Goal: Information Seeking & Learning: Learn about a topic

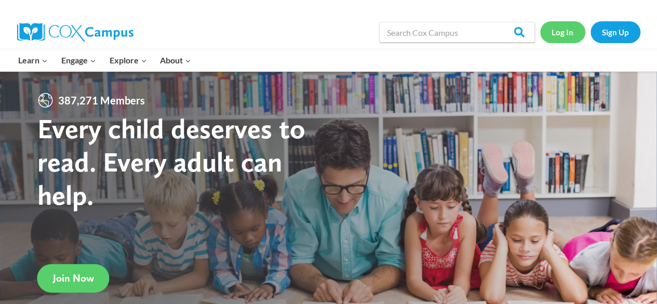
click at [563, 31] on link "Log In" at bounding box center [562, 31] width 45 height 21
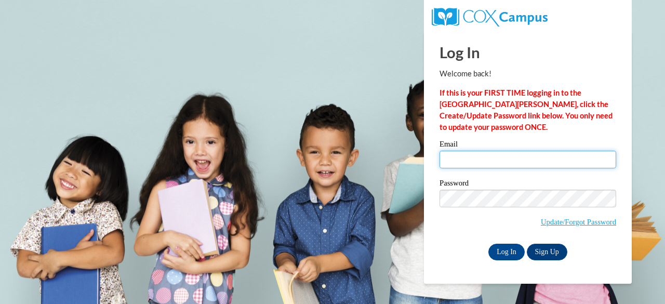
click at [505, 166] on input "Email" at bounding box center [527, 160] width 177 height 18
type input "faztwo@verizon.net"
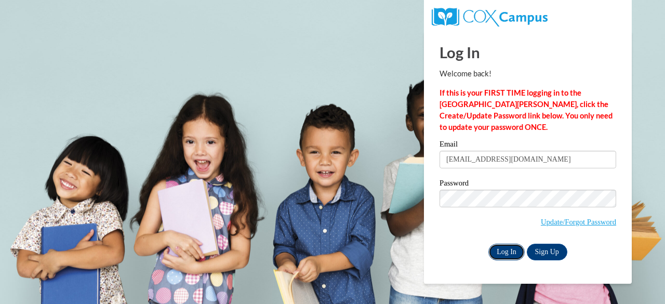
click at [503, 254] on input "Log In" at bounding box center [506, 251] width 36 height 17
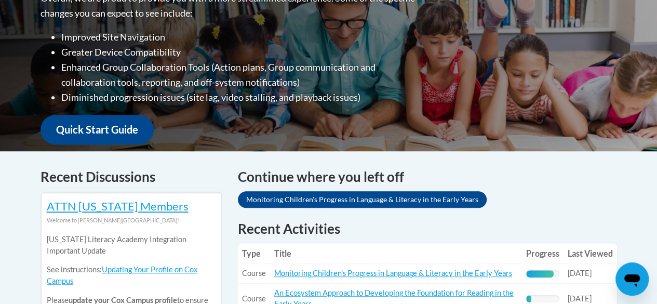
scroll to position [311, 0]
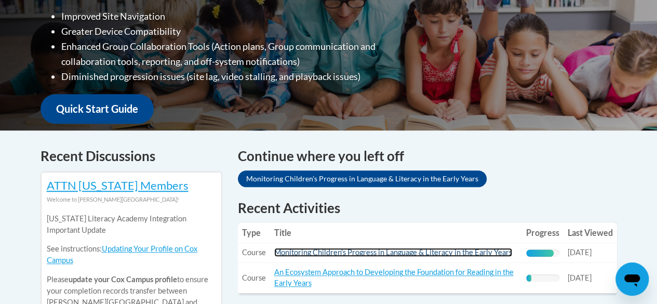
click at [471, 248] on link "Monitoring Children's Progress in Language & Literacy in the Early Years" at bounding box center [393, 252] width 238 height 9
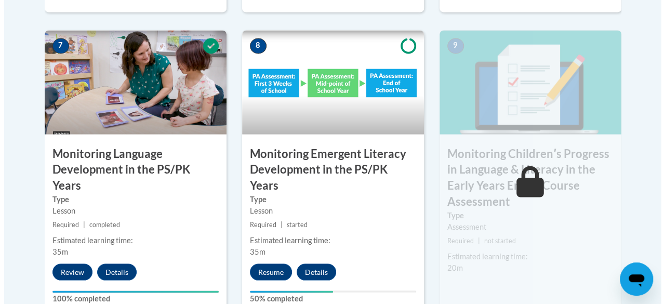
scroll to position [969, 0]
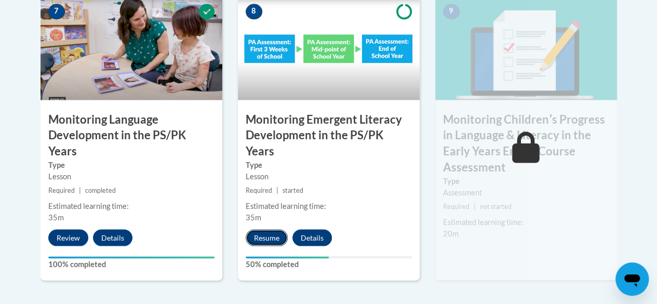
click at [271, 229] on button "Resume" at bounding box center [267, 237] width 42 height 17
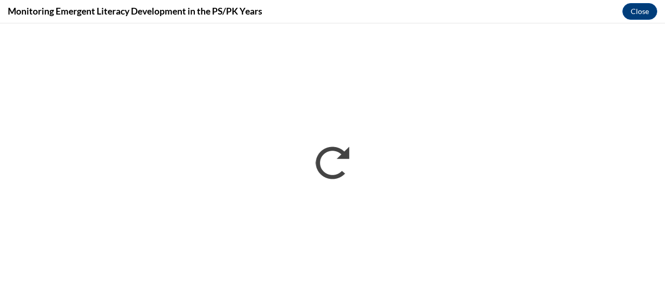
scroll to position [0, 0]
drag, startPoint x: 657, startPoint y: 22, endPoint x: 658, endPoint y: 0, distance: 22.3
click at [656, 22] on div "Monitoring Emergent Literacy Development in the PS/PK Years Close" at bounding box center [332, 11] width 665 height 23
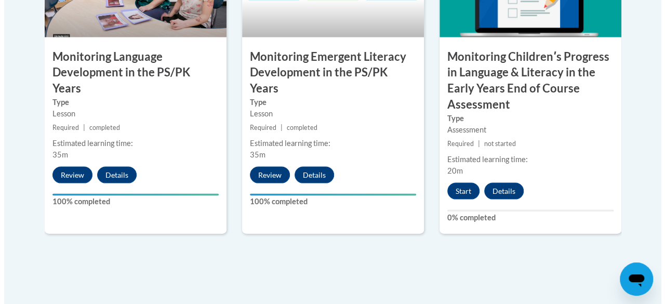
scroll to position [1045, 0]
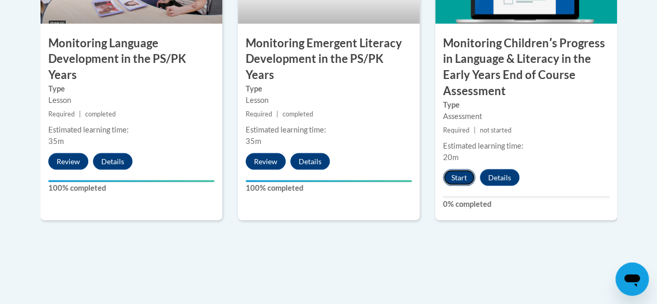
click at [462, 173] on button "Start" at bounding box center [459, 177] width 32 height 17
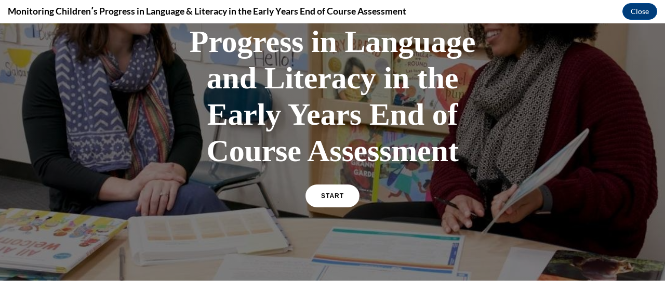
scroll to position [132, 0]
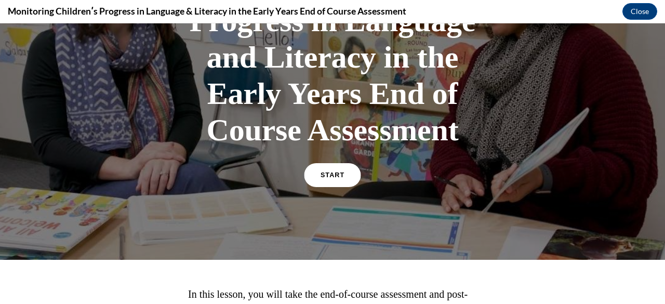
click at [316, 175] on link "START" at bounding box center [332, 175] width 57 height 24
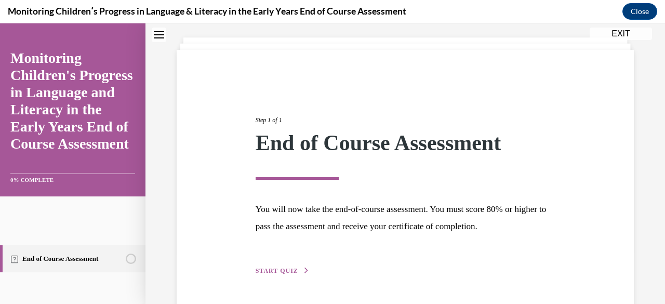
scroll to position [87, 0]
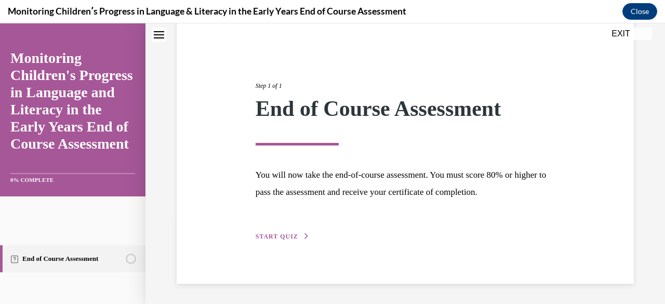
click at [257, 229] on div "Step 1 of 1 End of Course Assessment You will now take the end-of-course assess…" at bounding box center [405, 149] width 315 height 185
click at [276, 238] on span "START QUIZ" at bounding box center [276, 236] width 43 height 7
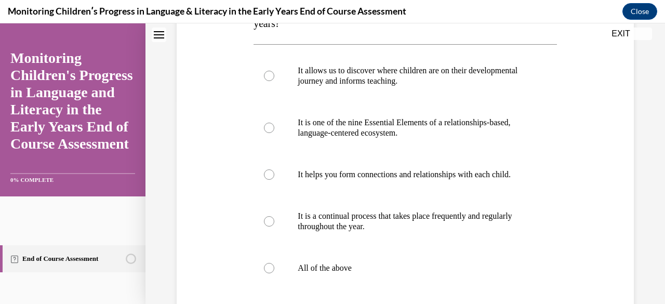
scroll to position [212, 0]
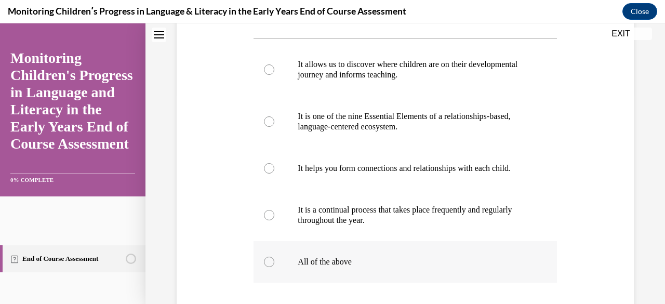
click at [267, 267] on div at bounding box center [269, 261] width 10 height 10
click at [267, 267] on input "All of the above" at bounding box center [269, 261] width 10 height 10
radio input "true"
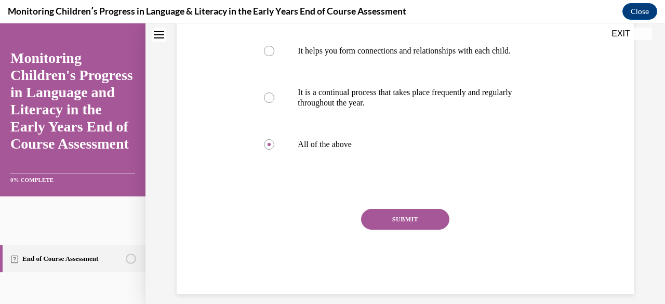
scroll to position [350, 0]
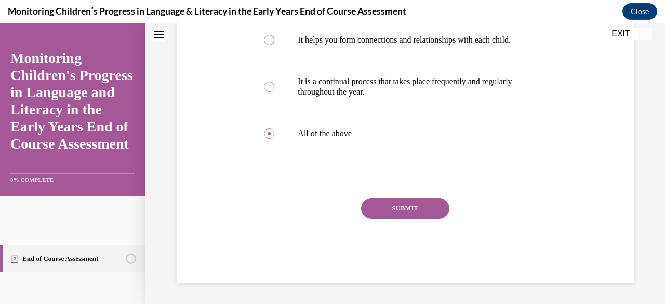
click at [401, 204] on button "SUBMIT" at bounding box center [405, 208] width 88 height 21
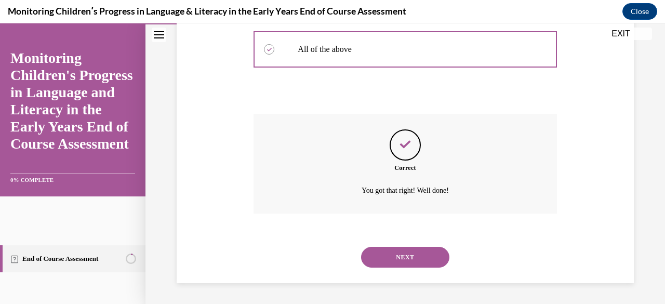
scroll to position [434, 0]
click at [403, 258] on button "NEXT" at bounding box center [405, 257] width 88 height 21
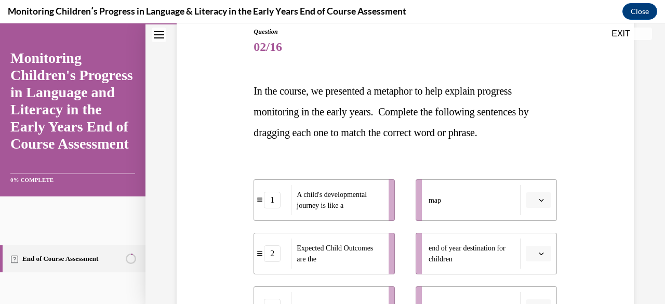
scroll to position [166, 0]
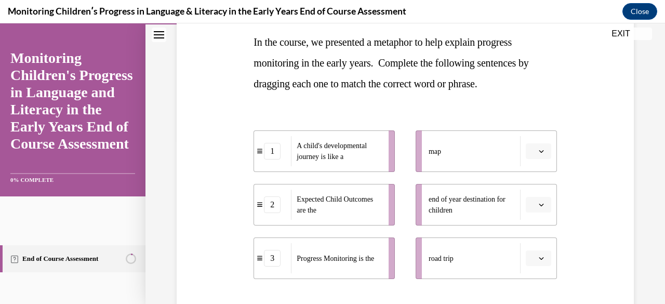
click at [538, 256] on icon "button" at bounding box center [540, 257] width 5 height 5
click at [526, 214] on span "2" at bounding box center [527, 214] width 4 height 8
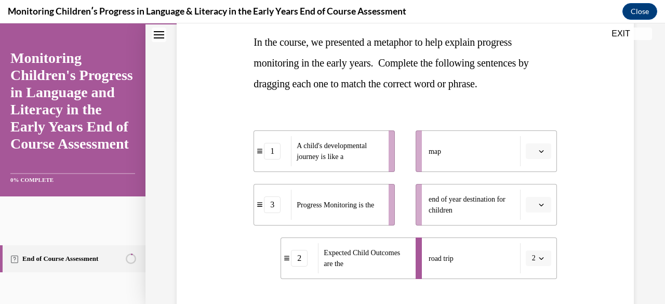
click at [537, 147] on span "button" at bounding box center [540, 150] width 7 height 7
click at [530, 191] on div "1" at bounding box center [529, 194] width 25 height 21
click at [532, 152] on span "1" at bounding box center [534, 151] width 4 height 10
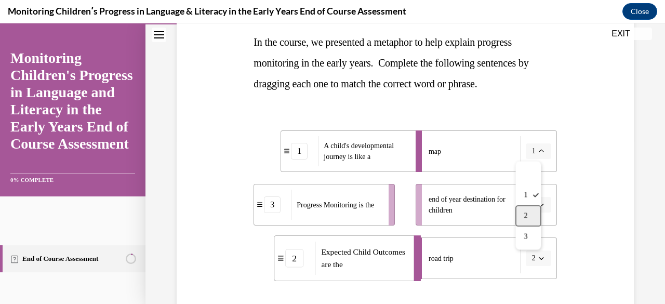
click at [521, 208] on div "2" at bounding box center [527, 215] width 25 height 21
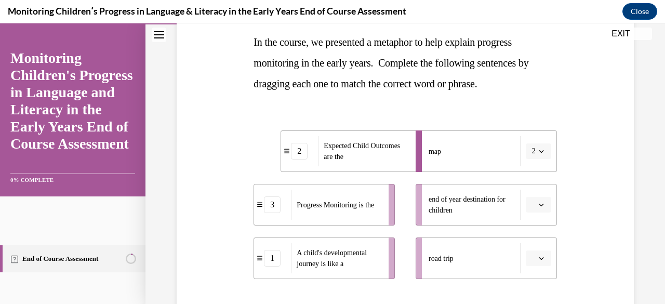
click at [530, 256] on button "button" at bounding box center [537, 258] width 25 height 16
click at [526, 197] on span "1" at bounding box center [527, 193] width 4 height 8
click at [532, 206] on span "Please select an option" at bounding box center [534, 204] width 4 height 10
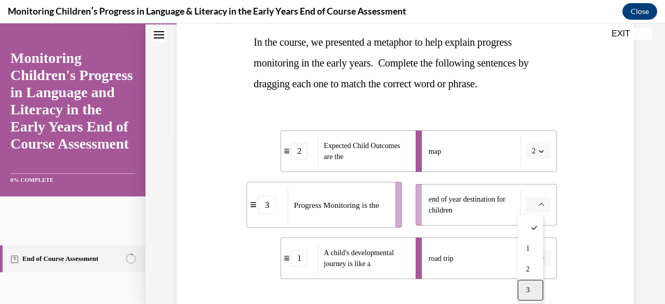
click at [529, 283] on div "3" at bounding box center [529, 289] width 25 height 21
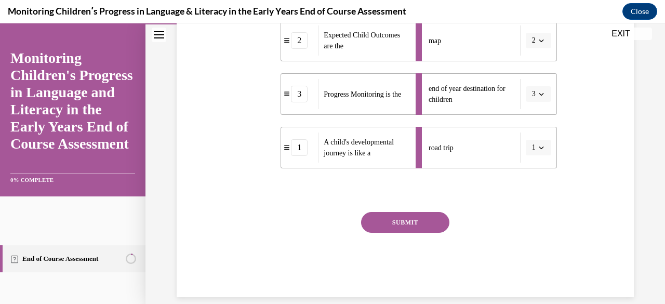
scroll to position [290, 0]
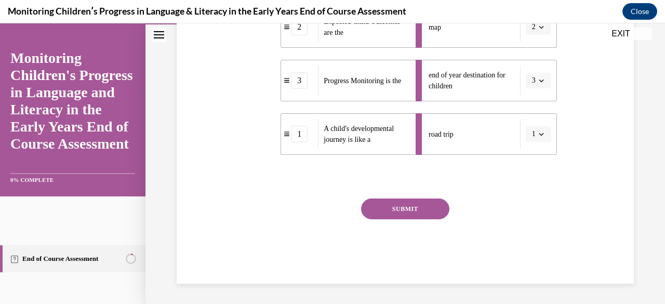
click at [411, 206] on button "SUBMIT" at bounding box center [405, 208] width 88 height 21
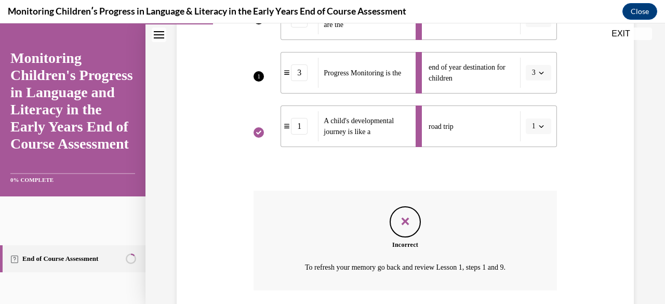
scroll to position [201, 0]
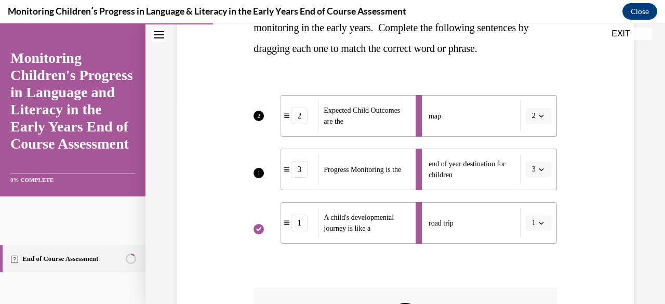
click at [655, 300] on div "Question 02/16 In the course, we presented a metaphor to help explain progress …" at bounding box center [404, 166] width 519 height 622
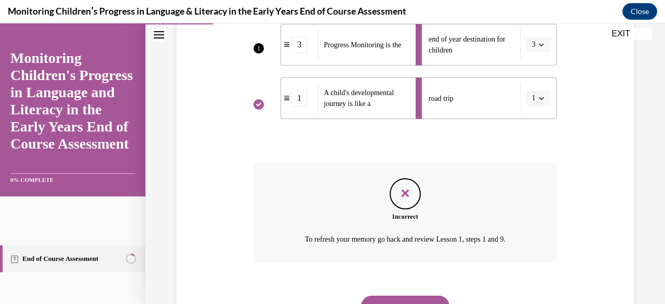
scroll to position [374, 0]
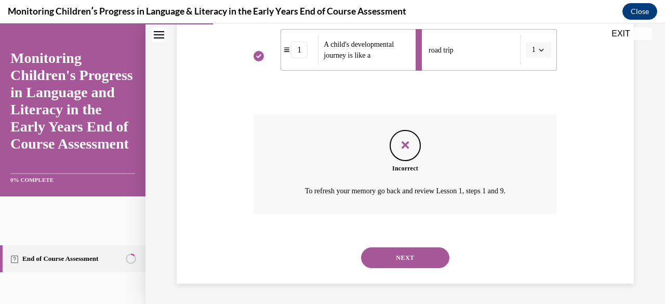
click at [408, 253] on button "NEXT" at bounding box center [405, 257] width 88 height 21
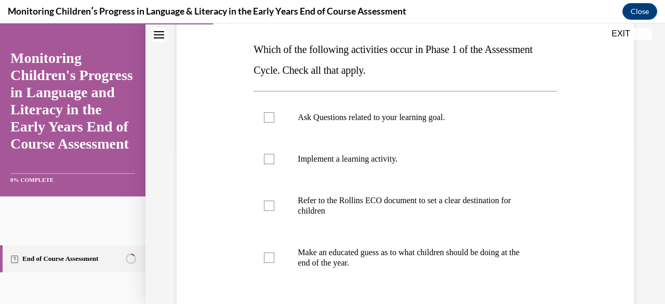
scroll to position [145, 0]
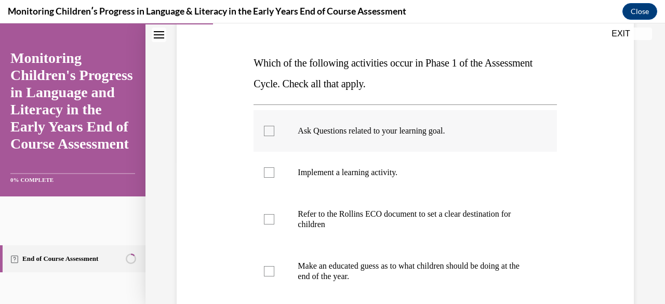
click at [272, 140] on label "Ask Questions related to your learning goal." at bounding box center [404, 131] width 303 height 42
click at [272, 136] on input "Ask Questions related to your learning goal." at bounding box center [269, 131] width 10 height 10
checkbox input "true"
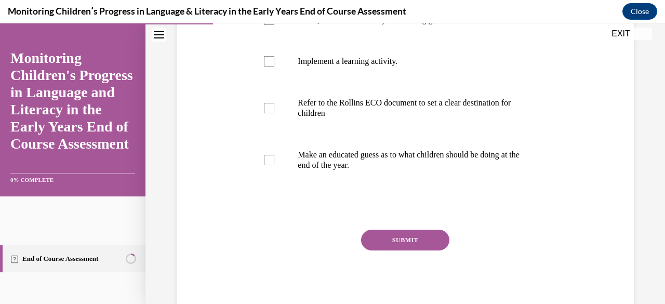
scroll to position [288, 0]
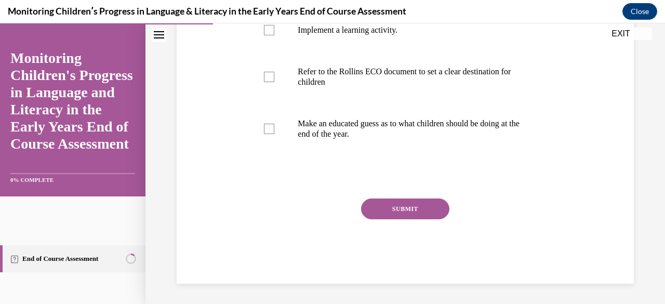
click at [421, 212] on button "SUBMIT" at bounding box center [405, 208] width 88 height 21
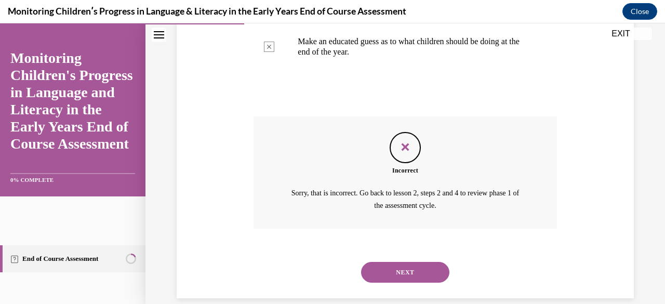
scroll to position [384, 0]
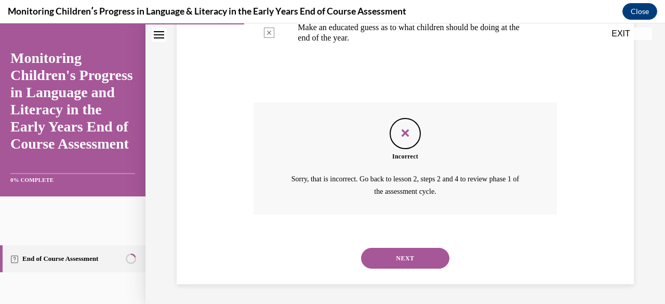
click at [423, 253] on button "NEXT" at bounding box center [405, 258] width 88 height 21
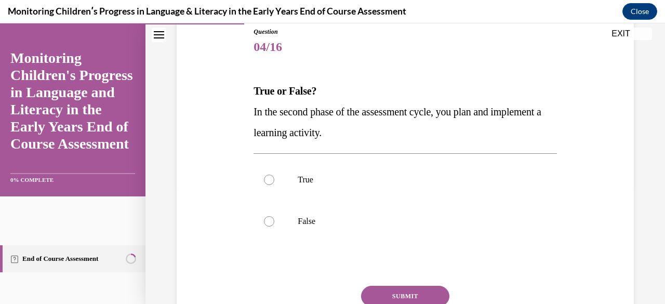
scroll to position [145, 0]
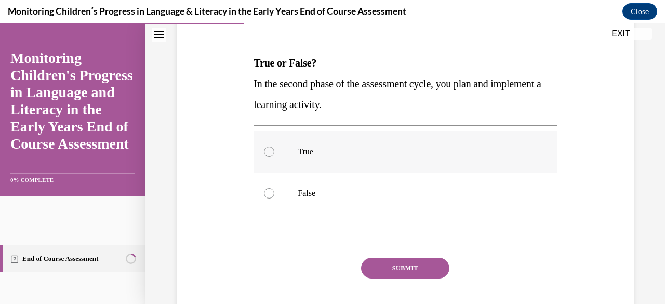
click at [268, 153] on div at bounding box center [269, 151] width 10 height 10
click at [268, 153] on input "True" at bounding box center [269, 151] width 10 height 10
radio input "true"
click at [411, 274] on button "SUBMIT" at bounding box center [405, 268] width 88 height 21
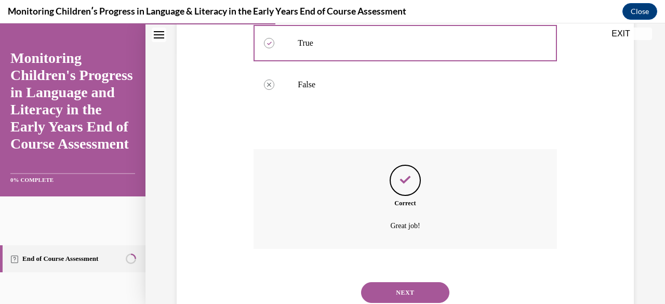
scroll to position [289, 0]
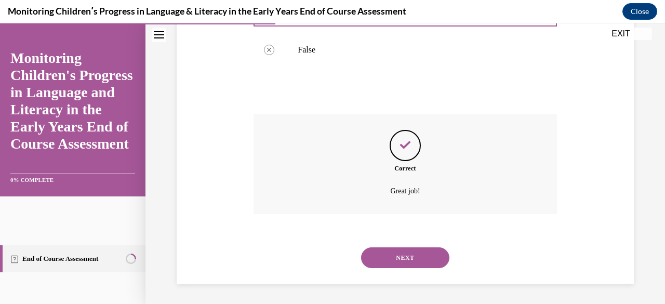
click at [418, 253] on button "NEXT" at bounding box center [405, 257] width 88 height 21
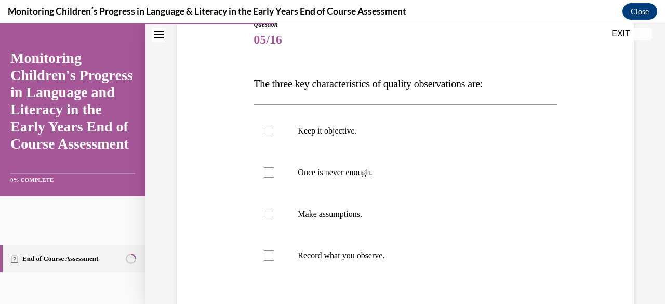
scroll to position [131, 0]
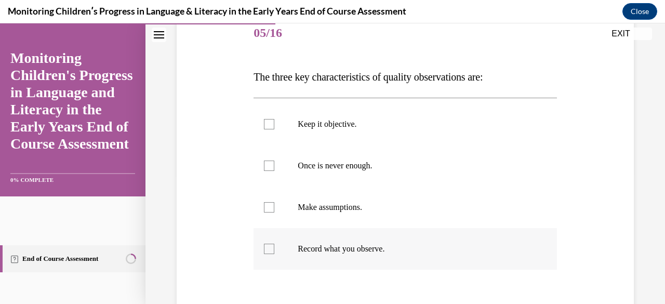
click at [267, 248] on div at bounding box center [269, 248] width 10 height 10
click at [267, 248] on input "Record what you observe." at bounding box center [269, 248] width 10 height 10
checkbox input "true"
click at [265, 168] on div at bounding box center [269, 165] width 10 height 10
click at [265, 168] on input "Once is never enough." at bounding box center [269, 165] width 10 height 10
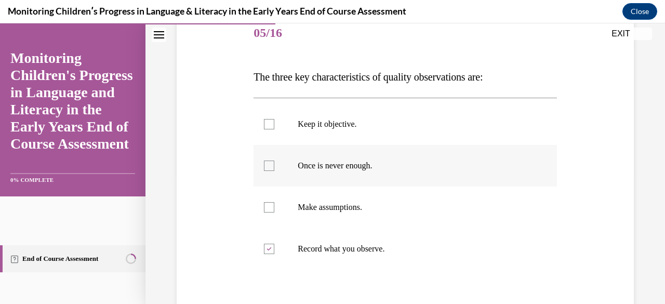
checkbox input "true"
click at [266, 124] on div at bounding box center [269, 124] width 10 height 10
click at [266, 124] on input "Keep it objective." at bounding box center [269, 124] width 10 height 10
checkbox input "true"
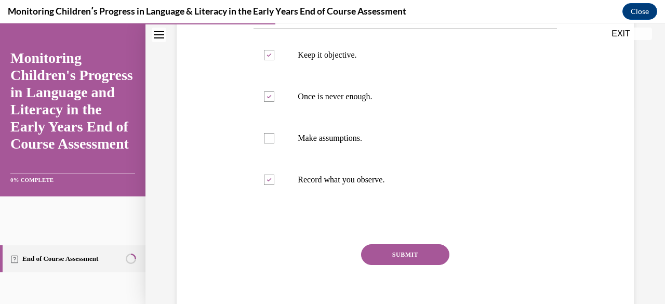
scroll to position [246, 0]
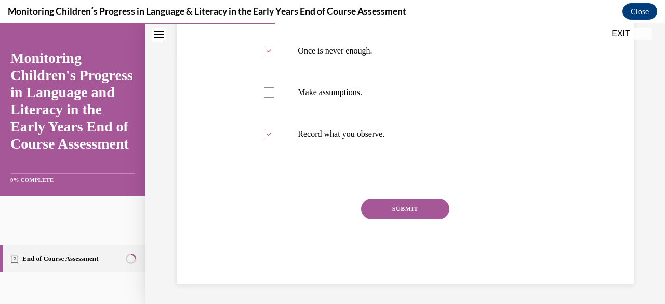
click at [404, 206] on button "SUBMIT" at bounding box center [405, 208] width 88 height 21
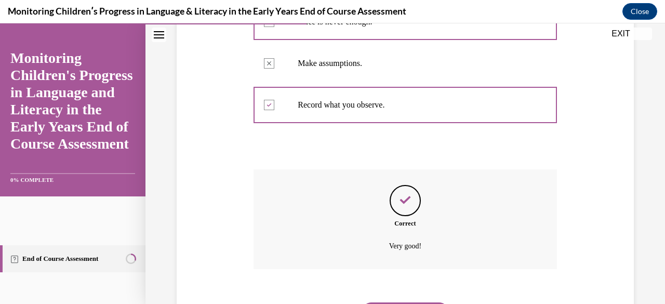
scroll to position [330, 0]
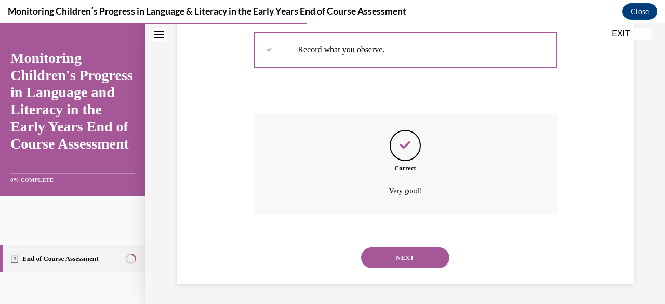
click at [400, 259] on button "NEXT" at bounding box center [405, 257] width 88 height 21
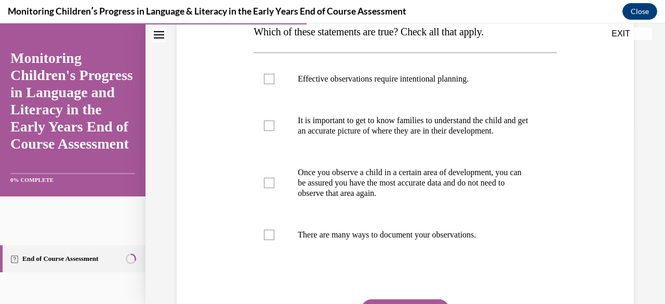
scroll to position [180, 0]
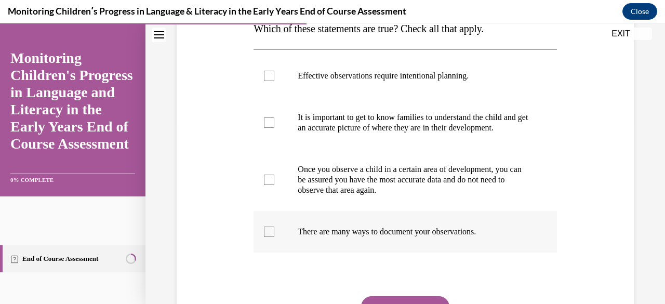
click at [270, 236] on div at bounding box center [269, 231] width 10 height 10
click at [270, 236] on input "There are many ways to document your observations." at bounding box center [269, 231] width 10 height 10
checkbox input "true"
click at [263, 197] on label "Once you observe a child in a certain area of development, you can be assured y…" at bounding box center [404, 179] width 303 height 62
click at [264, 185] on input "Once you observe a child in a certain area of development, you can be assured y…" at bounding box center [269, 179] width 10 height 10
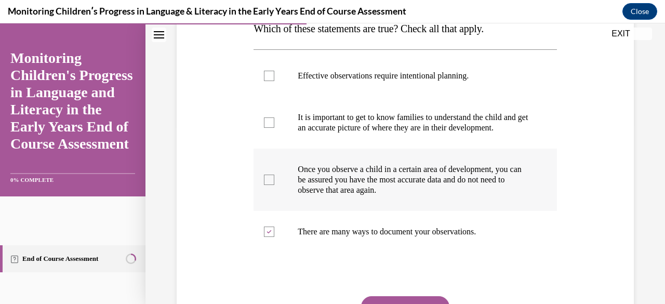
checkbox input "true"
click at [273, 118] on label "It is important to get to know families to understand the child and get an accu…" at bounding box center [404, 123] width 303 height 52
click at [273, 118] on input "It is important to get to know families to understand the child and get an accu…" at bounding box center [269, 122] width 10 height 10
checkbox input "true"
click at [267, 71] on div at bounding box center [269, 76] width 10 height 10
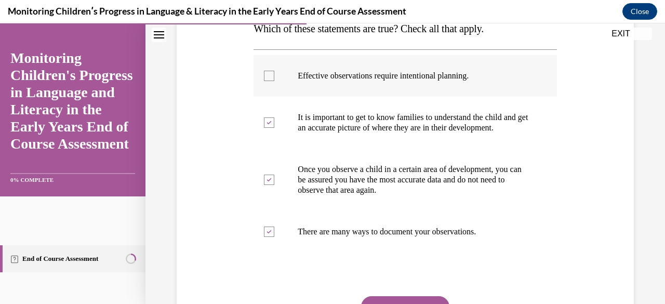
click at [267, 71] on input "Effective observations require intentional planning." at bounding box center [269, 76] width 10 height 10
checkbox input "true"
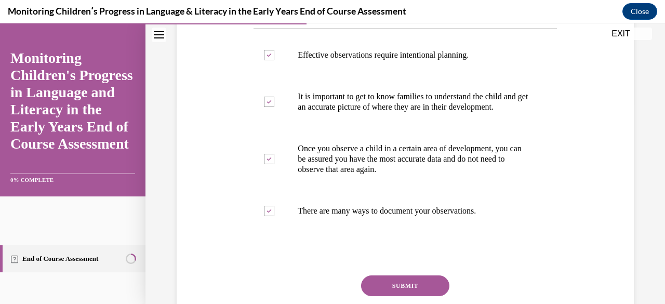
scroll to position [288, 0]
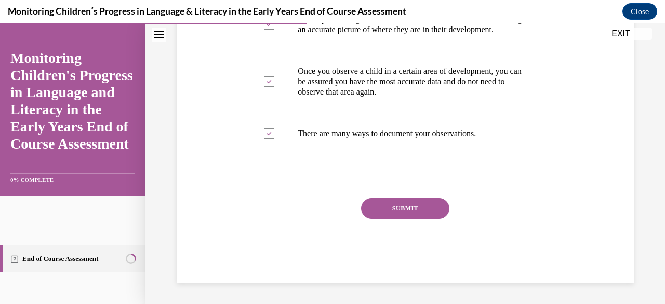
click at [419, 207] on button "SUBMIT" at bounding box center [405, 208] width 88 height 21
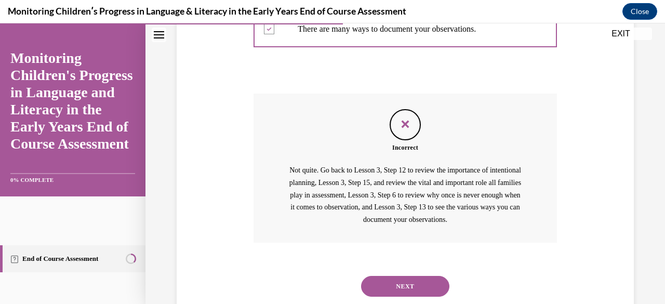
scroll to position [421, 0]
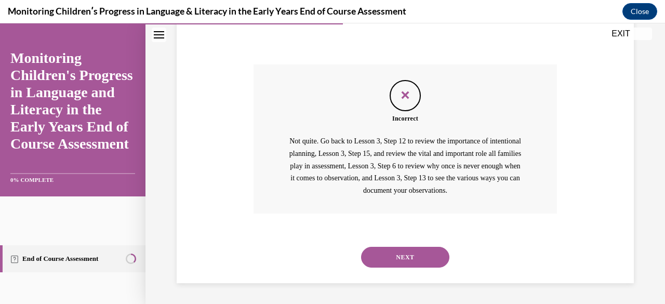
click at [420, 246] on div "NEXT" at bounding box center [404, 257] width 303 height 42
click at [413, 246] on div "NEXT" at bounding box center [404, 257] width 303 height 42
click at [404, 258] on button "NEXT" at bounding box center [405, 257] width 88 height 21
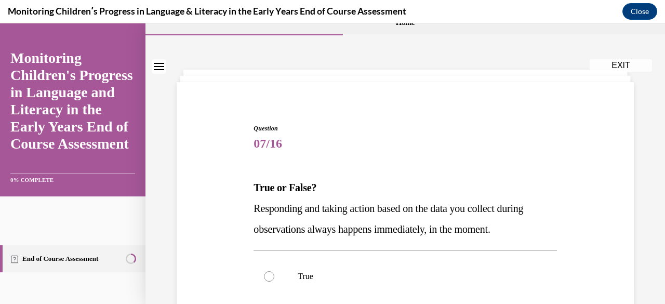
scroll to position [97, 0]
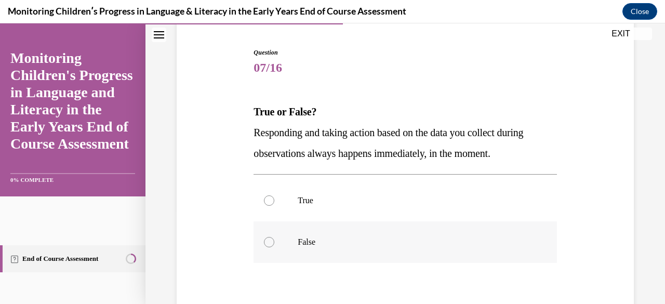
click at [273, 241] on div at bounding box center [269, 242] width 10 height 10
click at [273, 241] on input "False" at bounding box center [269, 242] width 10 height 10
radio input "true"
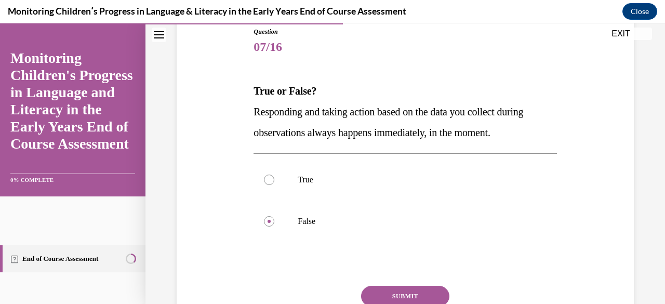
scroll to position [205, 0]
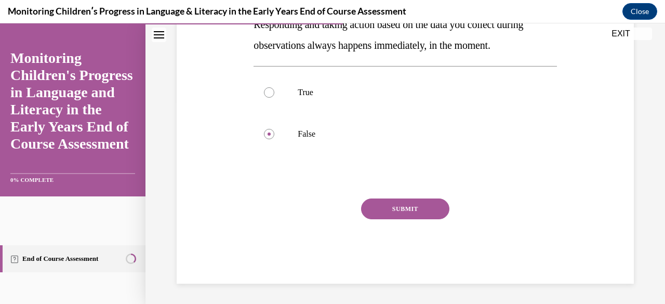
click at [399, 205] on button "SUBMIT" at bounding box center [405, 208] width 88 height 21
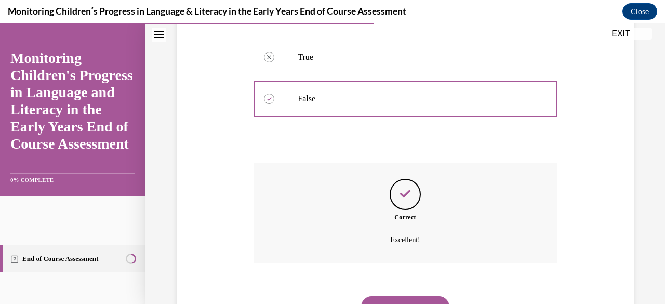
scroll to position [289, 0]
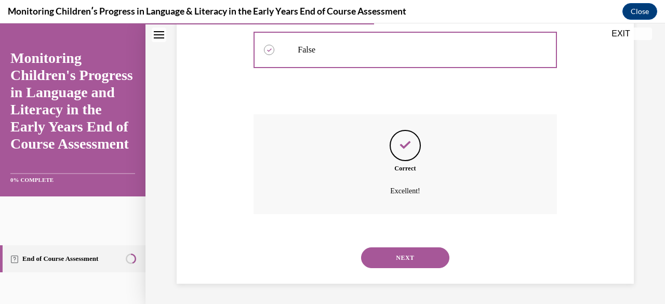
click at [407, 245] on div "NEXT" at bounding box center [404, 258] width 303 height 42
click at [411, 251] on button "NEXT" at bounding box center [405, 257] width 88 height 21
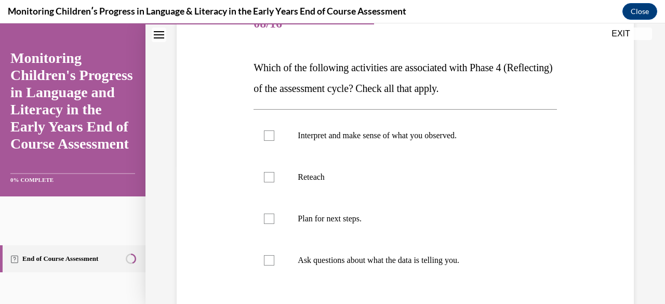
scroll to position [145, 0]
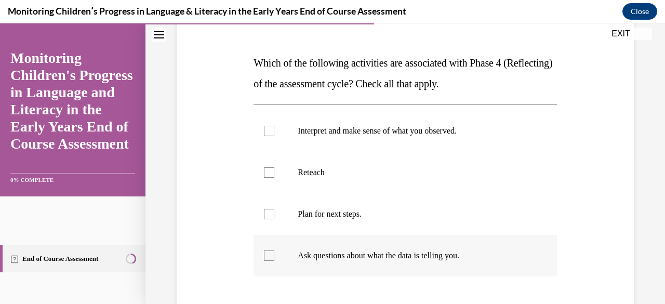
click at [264, 252] on div at bounding box center [269, 255] width 10 height 10
click at [264, 252] on input "Ask questions about what the data is telling you." at bounding box center [269, 255] width 10 height 10
checkbox input "true"
click at [262, 213] on label "Plan for next steps." at bounding box center [404, 214] width 303 height 42
click at [264, 213] on input "Plan for next steps." at bounding box center [269, 214] width 10 height 10
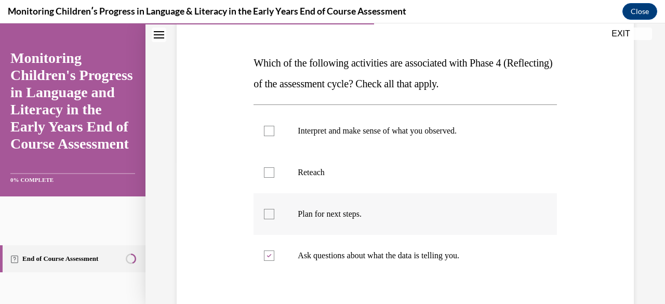
checkbox input "true"
click at [264, 128] on div at bounding box center [269, 131] width 10 height 10
click at [264, 128] on input "Interpret and make sense of what you observed." at bounding box center [269, 131] width 10 height 10
checkbox input "true"
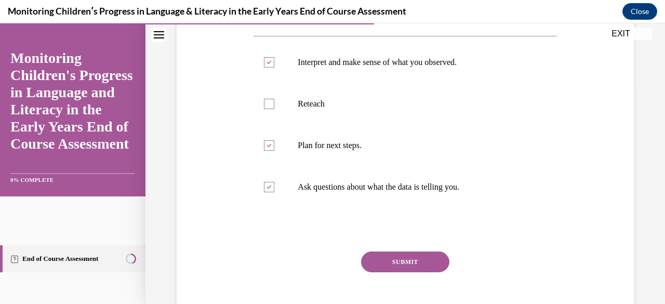
scroll to position [249, 0]
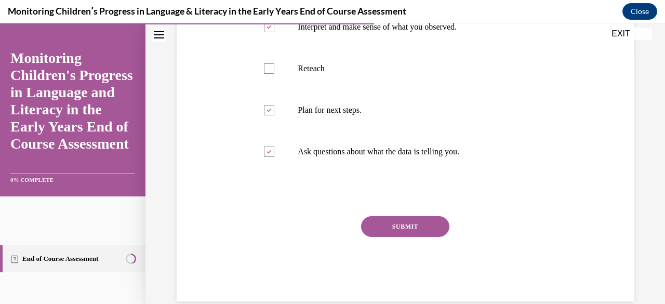
click at [395, 221] on button "SUBMIT" at bounding box center [405, 226] width 88 height 21
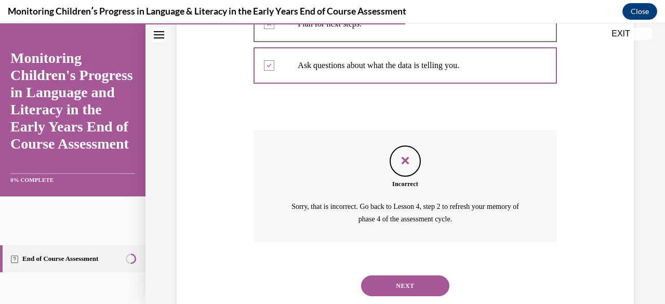
scroll to position [363, 0]
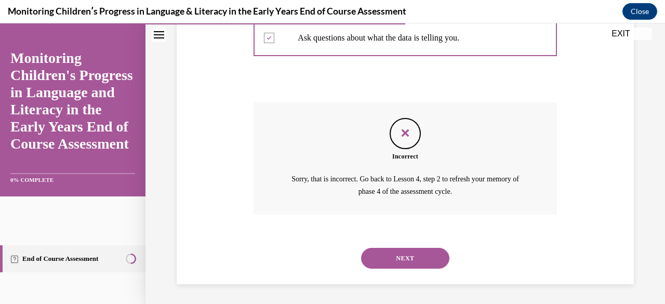
click at [399, 256] on button "NEXT" at bounding box center [405, 258] width 88 height 21
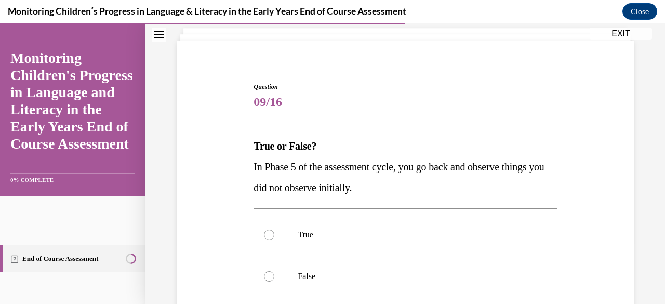
scroll to position [83, 0]
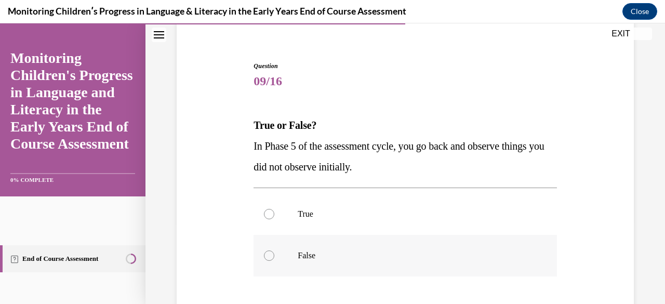
click at [269, 253] on div at bounding box center [269, 255] width 10 height 10
click at [269, 253] on input "False" at bounding box center [269, 255] width 10 height 10
radio input "true"
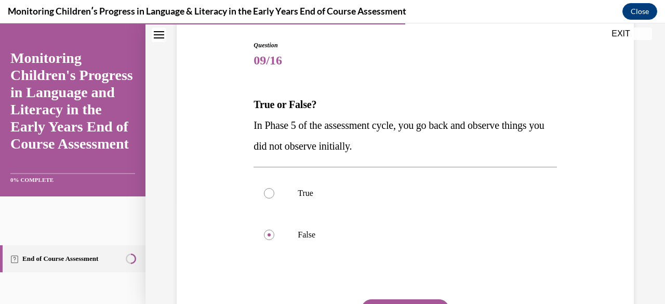
scroll to position [138, 0]
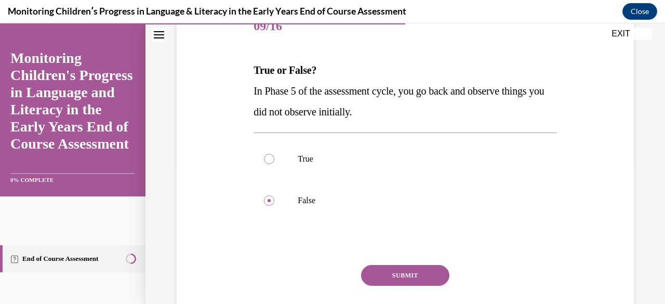
click at [404, 268] on button "SUBMIT" at bounding box center [405, 275] width 88 height 21
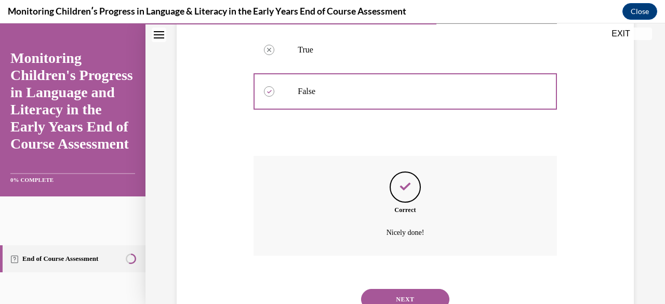
scroll to position [289, 0]
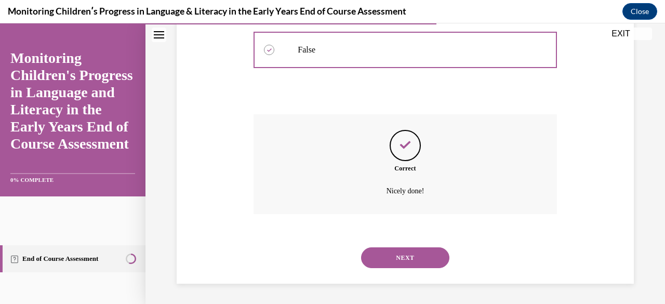
click at [405, 261] on button "NEXT" at bounding box center [405, 257] width 88 height 21
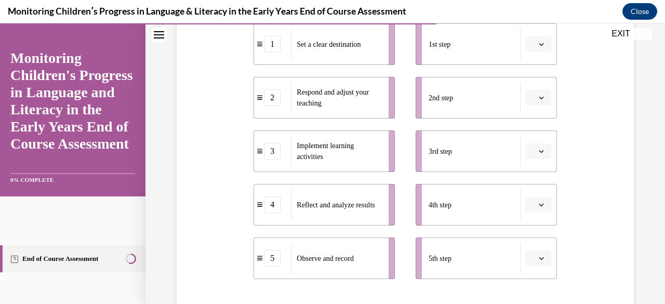
scroll to position [224, 0]
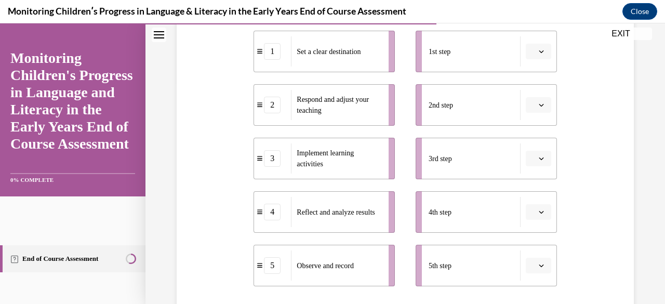
click at [537, 48] on span "button" at bounding box center [540, 51] width 7 height 7
click at [529, 114] on span "2" at bounding box center [527, 116] width 4 height 8
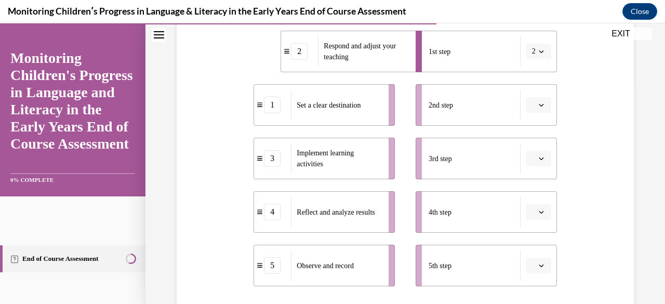
click at [532, 111] on button "button" at bounding box center [537, 105] width 25 height 16
click at [526, 182] on div "3" at bounding box center [529, 190] width 25 height 21
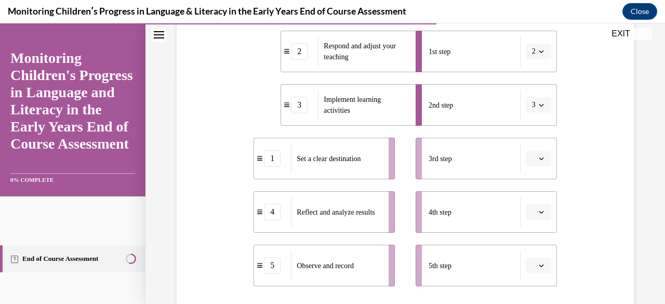
click at [538, 157] on icon "button" at bounding box center [540, 158] width 5 height 5
click at [526, 264] on span "4" at bounding box center [527, 264] width 4 height 8
click at [532, 213] on span "Please select an option" at bounding box center [534, 212] width 4 height 10
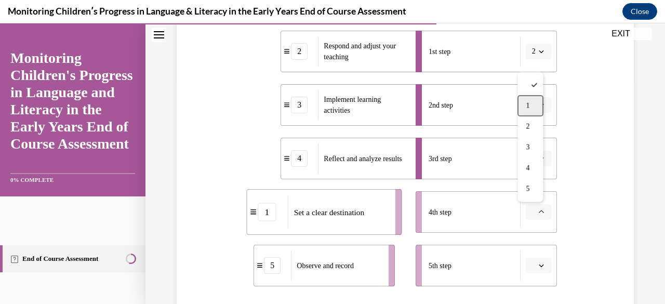
click at [524, 101] on div "1" at bounding box center [529, 106] width 25 height 21
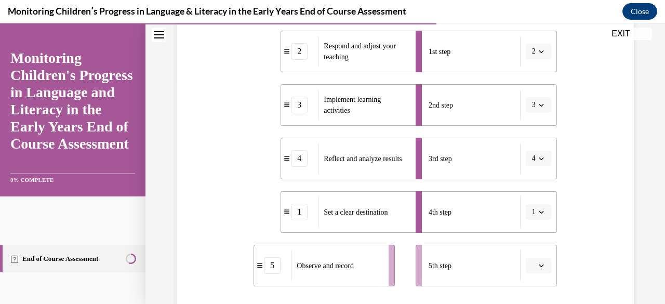
click at [538, 264] on icon "button" at bounding box center [540, 265] width 5 height 5
click at [527, 242] on span "5" at bounding box center [527, 242] width 4 height 8
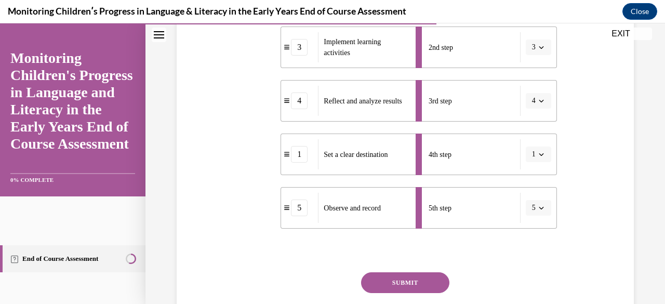
scroll to position [287, 0]
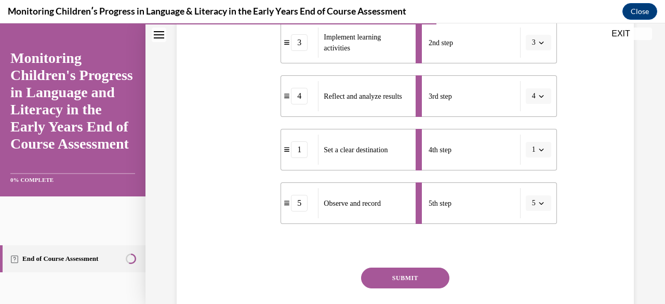
click at [396, 279] on button "SUBMIT" at bounding box center [405, 277] width 88 height 21
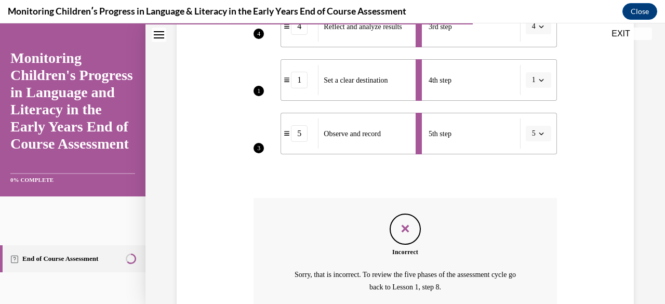
scroll to position [391, 0]
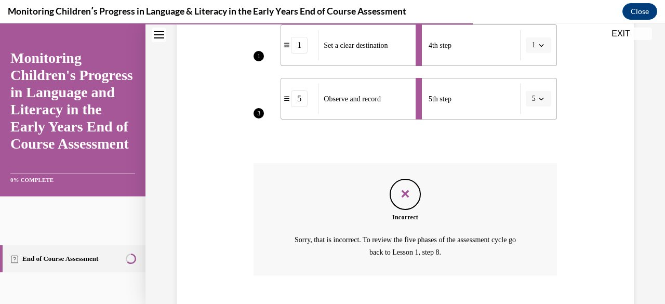
click at [623, 250] on div "Question 10/16 Put the steps of the assessment cycle in the right order! 5 4 1 …" at bounding box center [405, 33] width 462 height 622
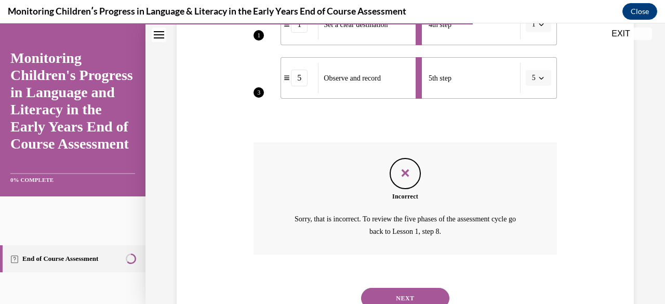
scroll to position [452, 0]
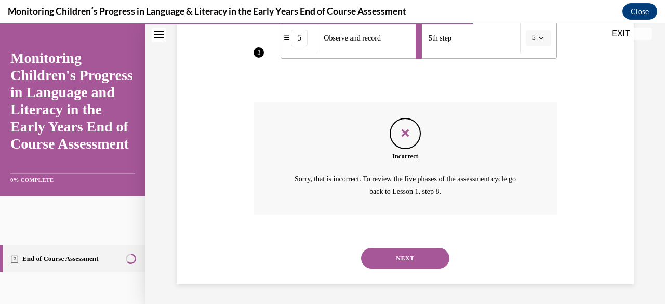
click at [409, 253] on button "NEXT" at bounding box center [405, 258] width 88 height 21
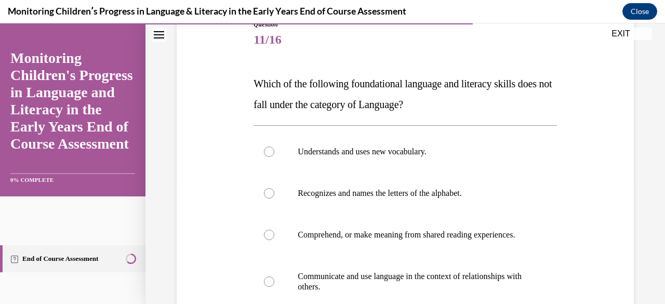
scroll to position [288, 0]
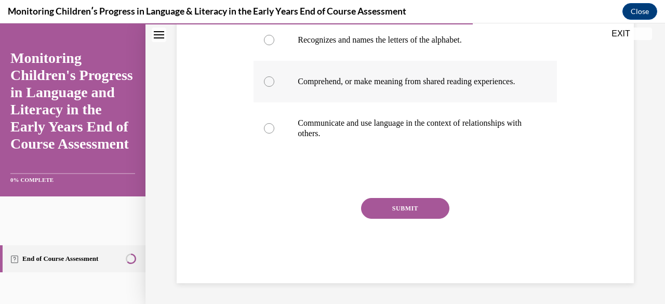
click at [268, 78] on div at bounding box center [269, 81] width 10 height 10
click at [268, 78] on input "Comprehend, or make meaning from shared reading experiences." at bounding box center [269, 81] width 10 height 10
radio input "true"
click at [390, 203] on button "SUBMIT" at bounding box center [405, 208] width 88 height 21
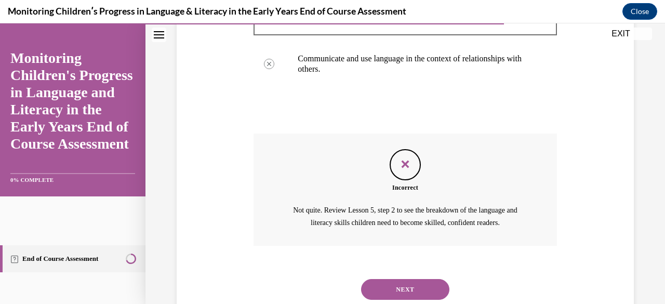
scroll to position [363, 0]
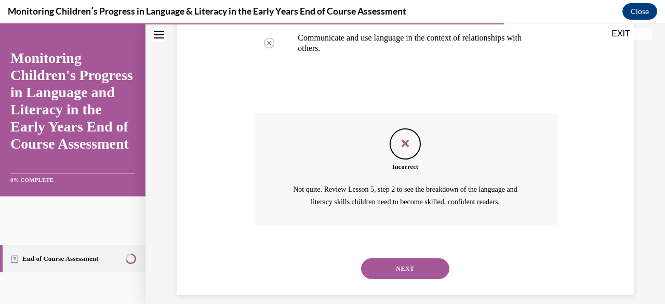
click at [414, 279] on button "NEXT" at bounding box center [405, 268] width 88 height 21
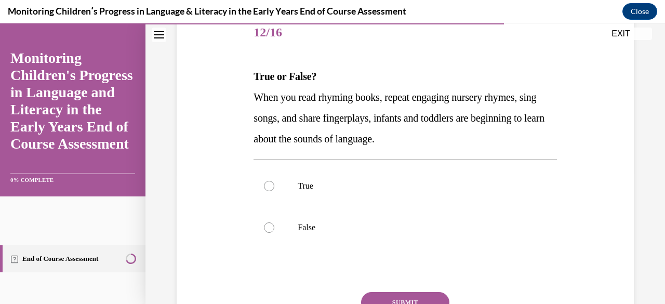
scroll to position [139, 0]
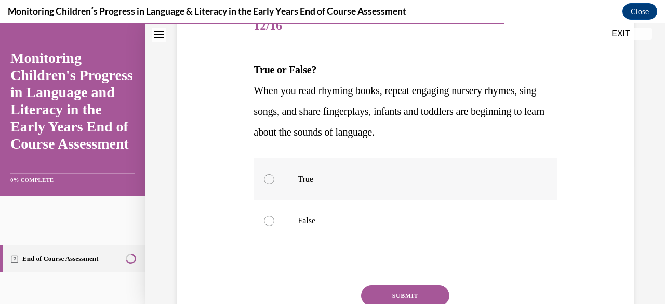
click at [266, 174] on div at bounding box center [269, 179] width 10 height 10
click at [266, 174] on input "True" at bounding box center [269, 179] width 10 height 10
radio input "true"
click at [388, 289] on button "SUBMIT" at bounding box center [405, 295] width 88 height 21
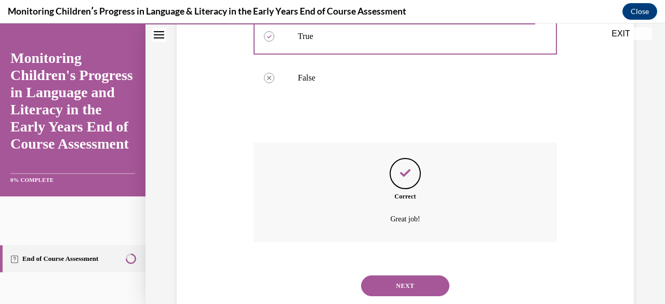
scroll to position [309, 0]
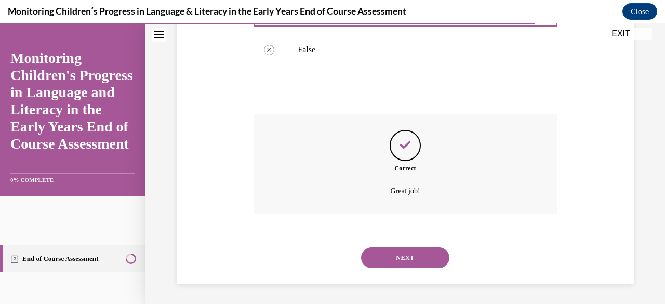
click at [413, 256] on button "NEXT" at bounding box center [405, 257] width 88 height 21
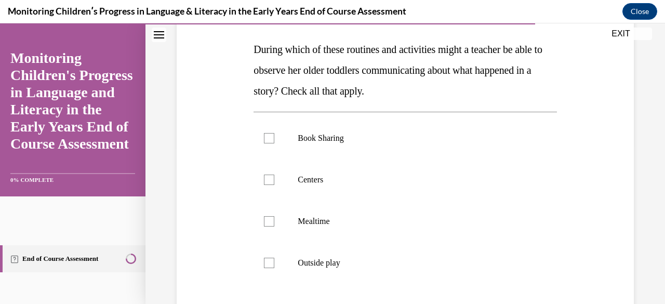
scroll to position [180, 0]
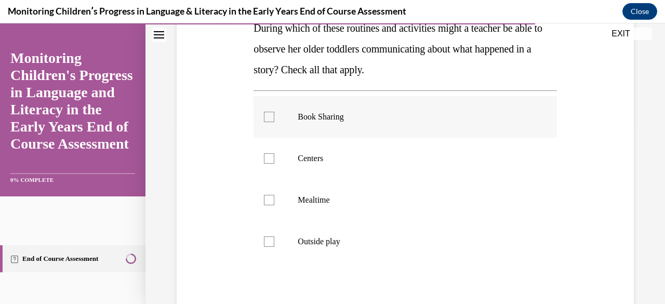
click at [263, 122] on label "Book Sharing" at bounding box center [404, 117] width 303 height 42
click at [264, 122] on input "Book Sharing" at bounding box center [269, 117] width 10 height 10
checkbox input "true"
click at [266, 161] on div at bounding box center [269, 158] width 10 height 10
click at [266, 161] on input "Centers" at bounding box center [269, 158] width 10 height 10
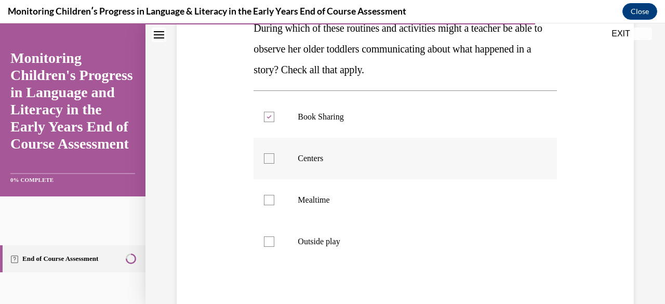
checkbox input "true"
click at [264, 242] on div at bounding box center [269, 241] width 10 height 10
click at [264, 242] on input "Outside play" at bounding box center [269, 241] width 10 height 10
checkbox input "true"
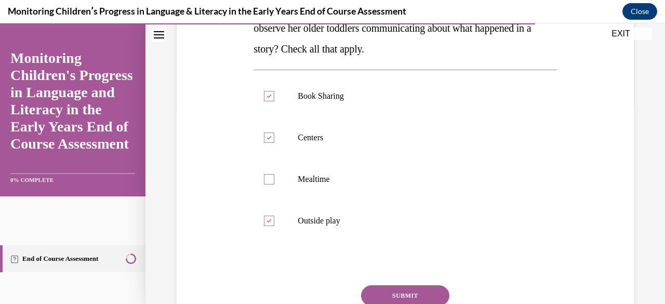
scroll to position [222, 0]
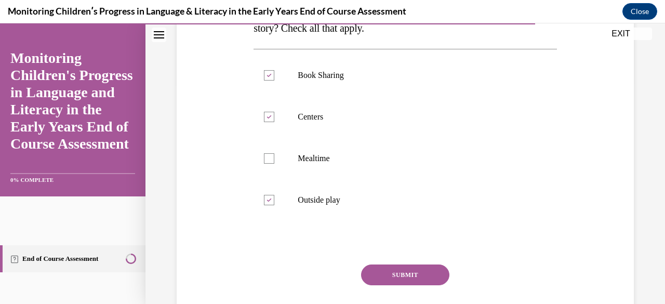
click at [419, 264] on button "SUBMIT" at bounding box center [405, 274] width 88 height 21
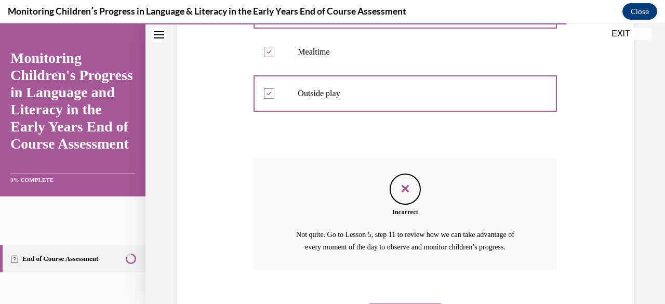
scroll to position [363, 0]
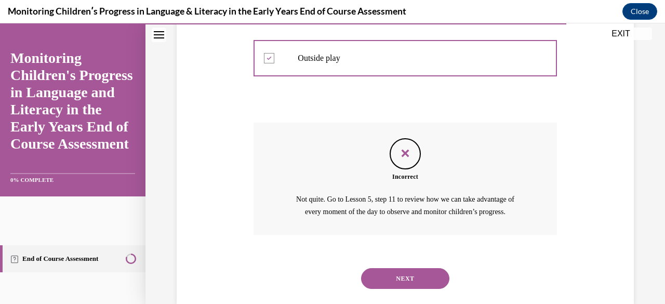
click at [413, 266] on div "NEXT" at bounding box center [404, 279] width 303 height 42
click at [401, 276] on button "NEXT" at bounding box center [405, 278] width 88 height 21
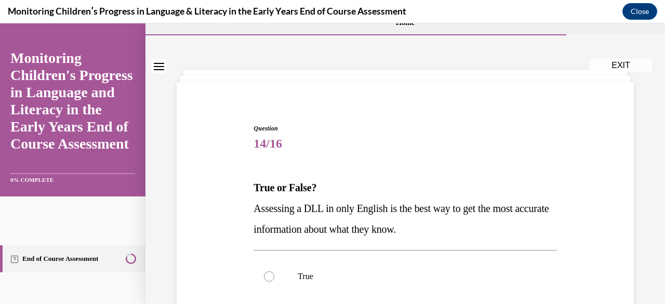
scroll to position [70, 0]
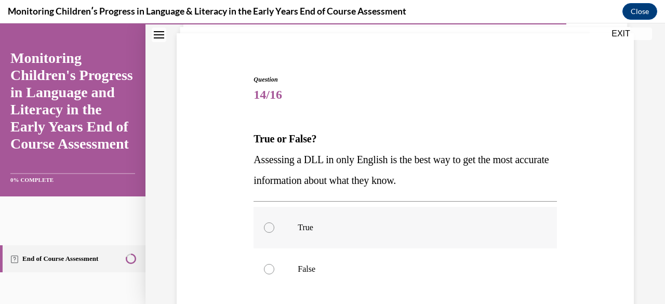
click at [270, 224] on div at bounding box center [269, 227] width 10 height 10
click at [270, 224] on input "True" at bounding box center [269, 227] width 10 height 10
radio input "true"
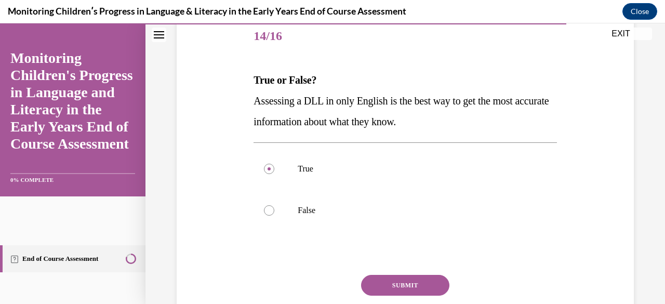
scroll to position [132, 0]
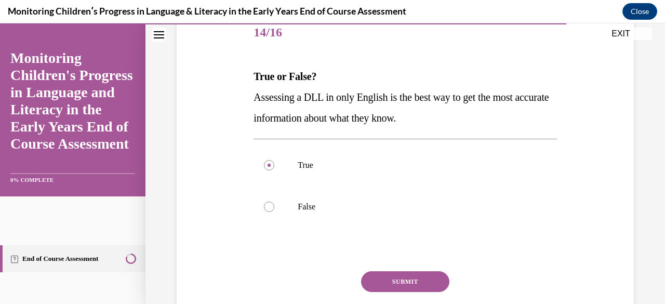
click at [428, 273] on button "SUBMIT" at bounding box center [405, 281] width 88 height 21
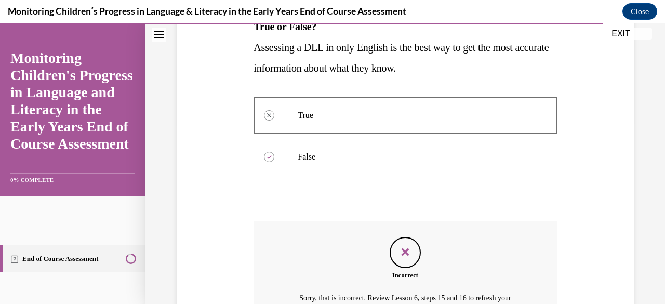
scroll to position [161, 0]
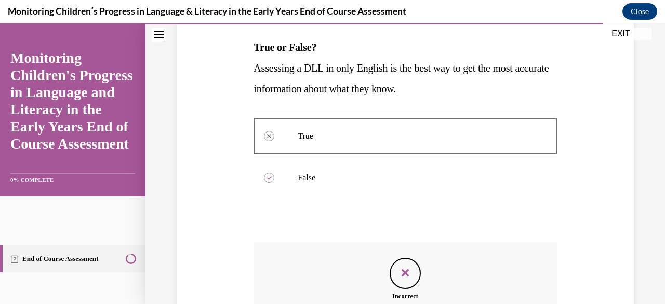
click at [656, 21] on div "Monitoring Childrenʹs Progress in Language & Literacy in the Early Years End of…" at bounding box center [332, 11] width 665 height 23
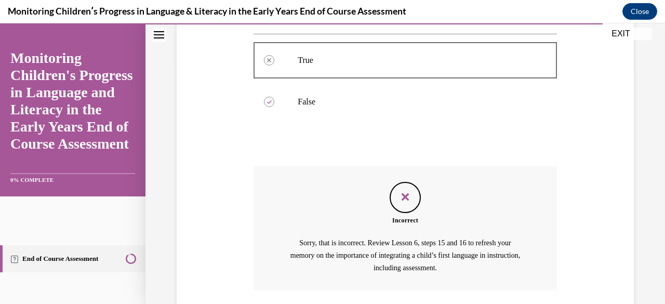
scroll to position [313, 0]
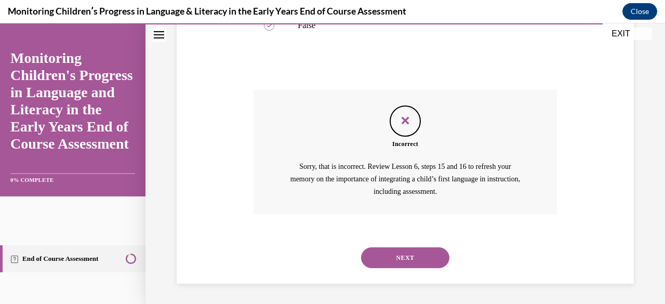
click at [400, 259] on button "NEXT" at bounding box center [405, 257] width 88 height 21
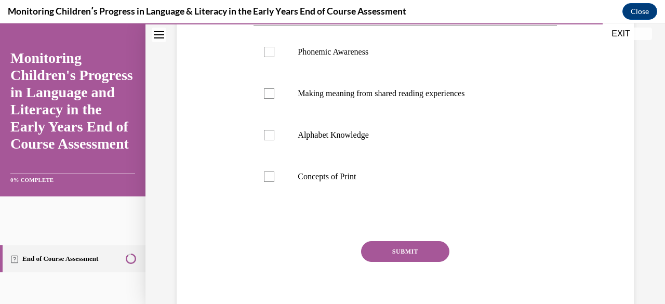
scroll to position [288, 0]
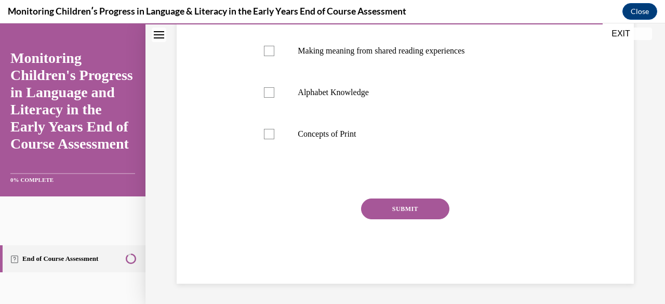
click at [656, 16] on div "Monitoring Childrenʹs Progress in Language & Literacy in the Early Years End of…" at bounding box center [332, 11] width 665 height 23
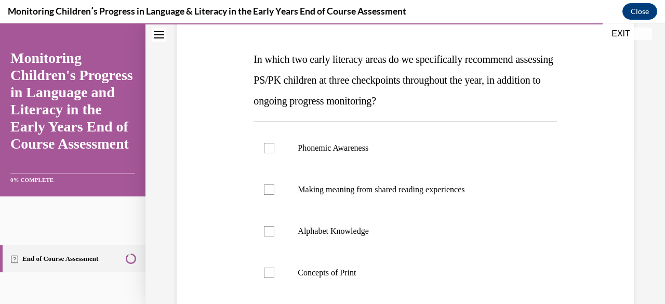
scroll to position [135, 0]
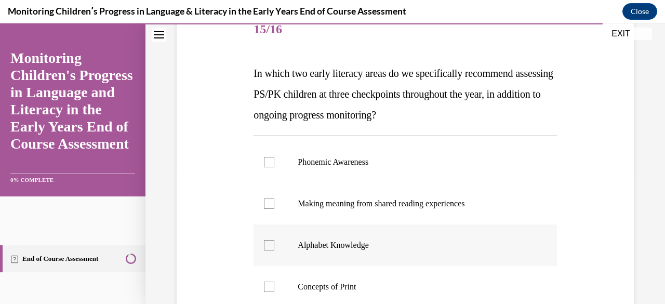
click at [269, 246] on div at bounding box center [269, 245] width 10 height 10
click at [269, 246] on input "Alphabet Knowledge" at bounding box center [269, 245] width 10 height 10
checkbox input "true"
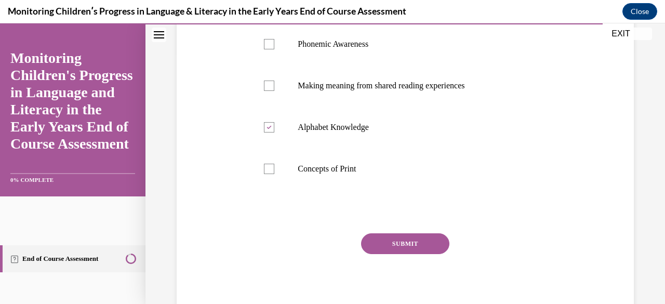
scroll to position [267, 0]
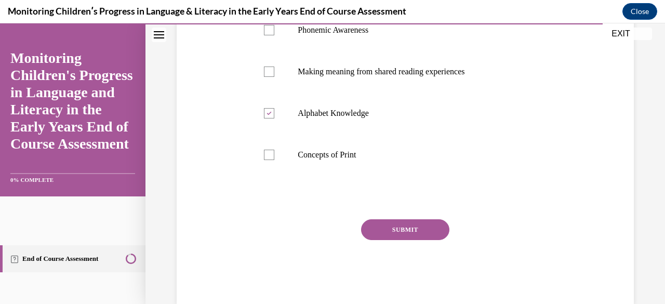
click at [396, 233] on button "SUBMIT" at bounding box center [405, 229] width 88 height 21
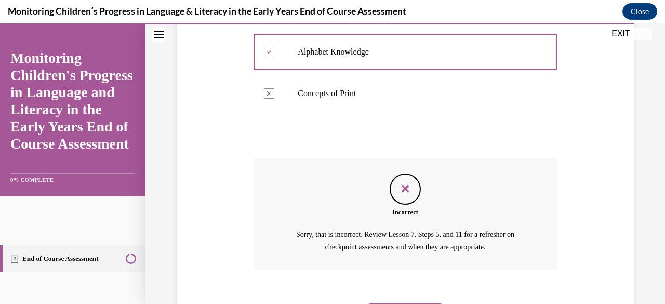
scroll to position [370, 0]
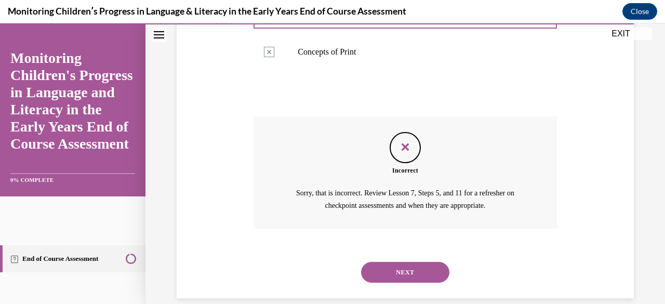
click at [423, 268] on button "NEXT" at bounding box center [405, 272] width 88 height 21
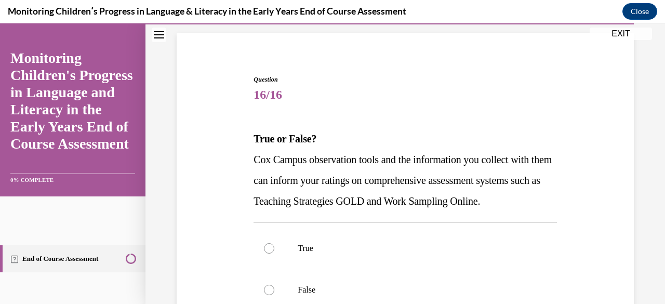
scroll to position [111, 0]
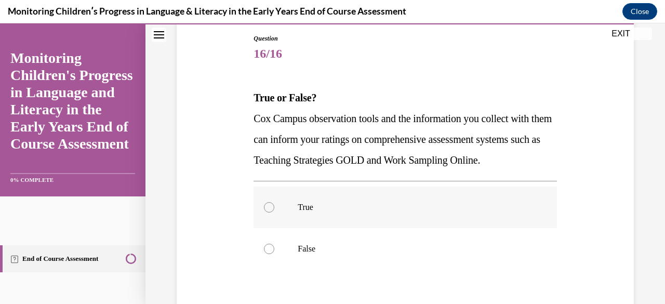
click at [268, 212] on div at bounding box center [269, 207] width 10 height 10
click at [268, 212] on input "True" at bounding box center [269, 207] width 10 height 10
radio input "true"
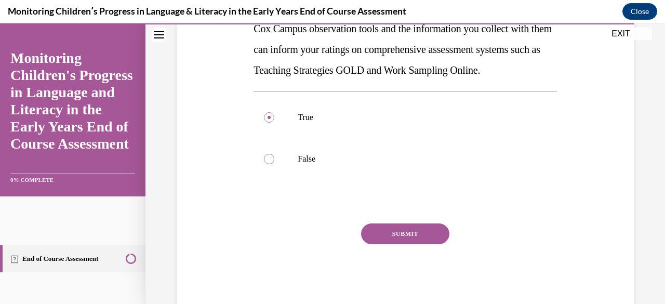
scroll to position [221, 0]
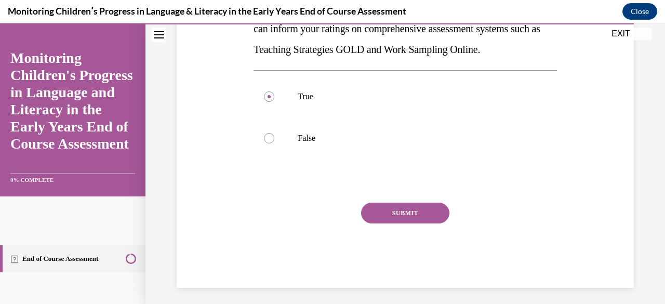
click at [388, 223] on button "SUBMIT" at bounding box center [405, 212] width 88 height 21
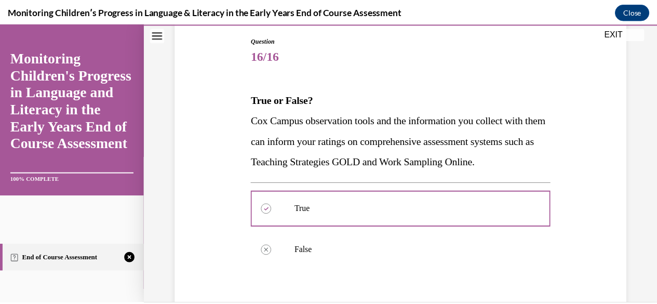
scroll to position [88, 0]
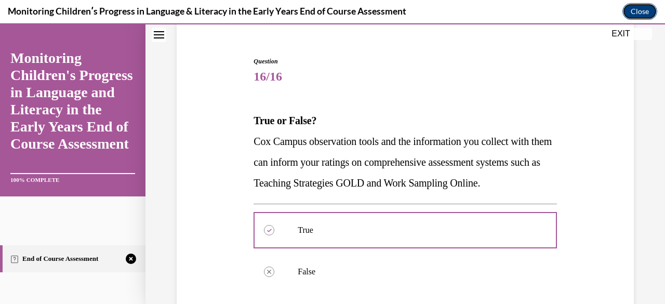
click at [644, 11] on button "Close" at bounding box center [639, 11] width 35 height 17
